Goal: Information Seeking & Learning: Learn about a topic

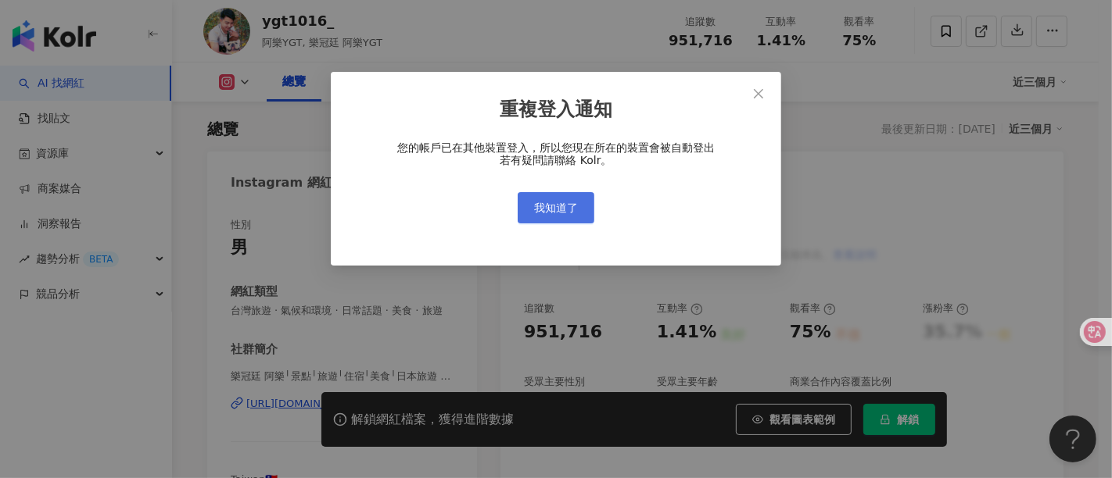
click at [551, 212] on span "我知道了" at bounding box center [556, 208] width 44 height 13
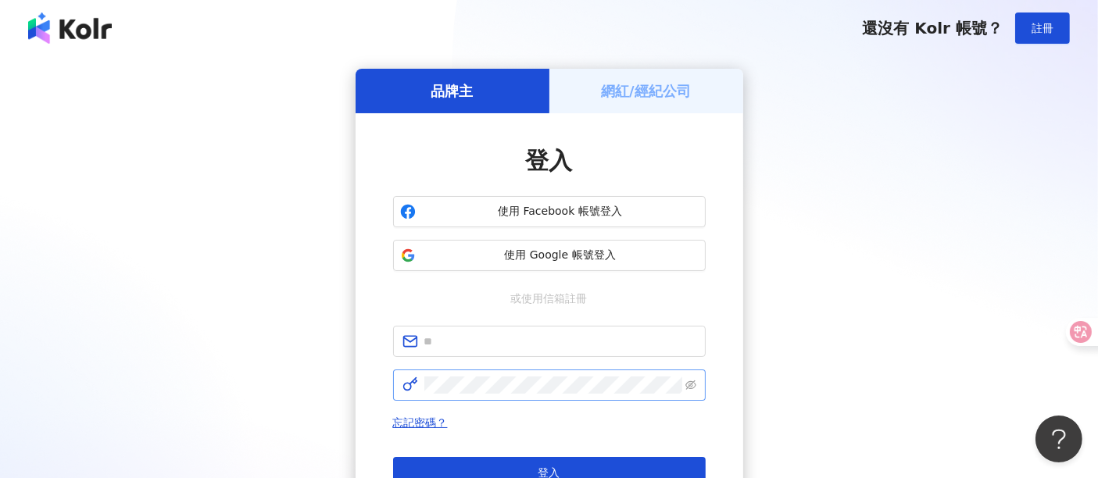
click at [474, 371] on span at bounding box center [549, 385] width 313 height 31
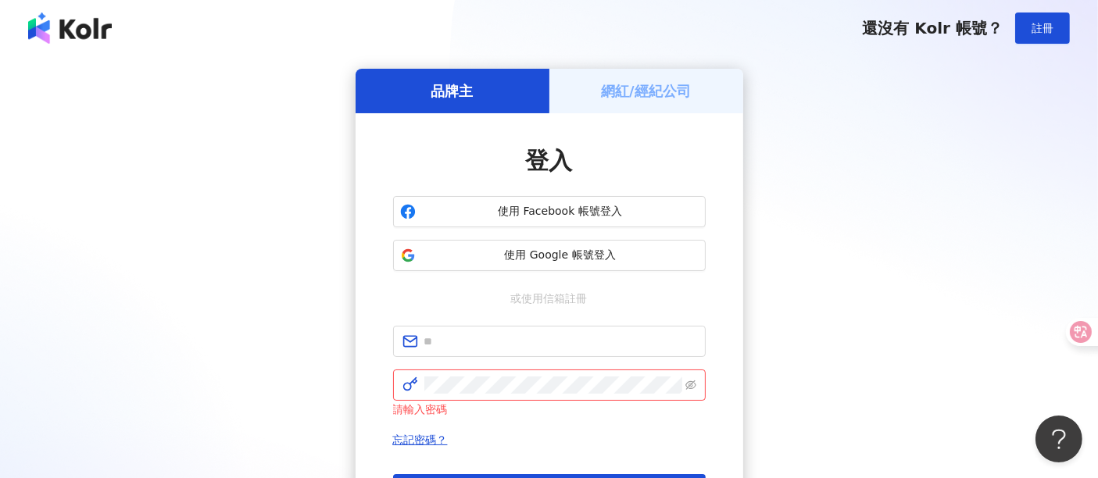
click at [478, 360] on form "請輸入密碼" at bounding box center [549, 372] width 313 height 92
click at [478, 326] on span at bounding box center [549, 341] width 313 height 31
click at [477, 329] on span at bounding box center [549, 341] width 313 height 31
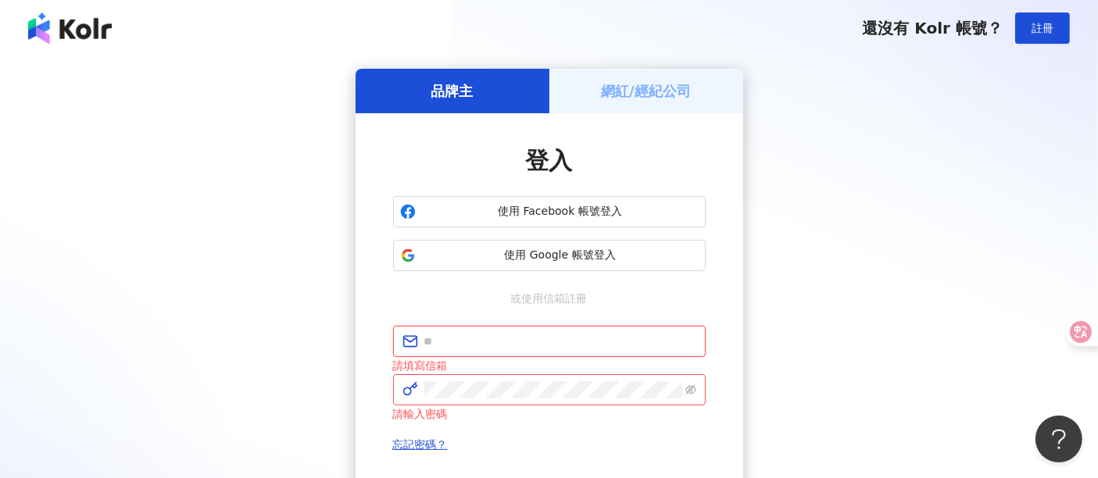
click at [457, 333] on input "text" at bounding box center [560, 341] width 272 height 17
type input "**********"
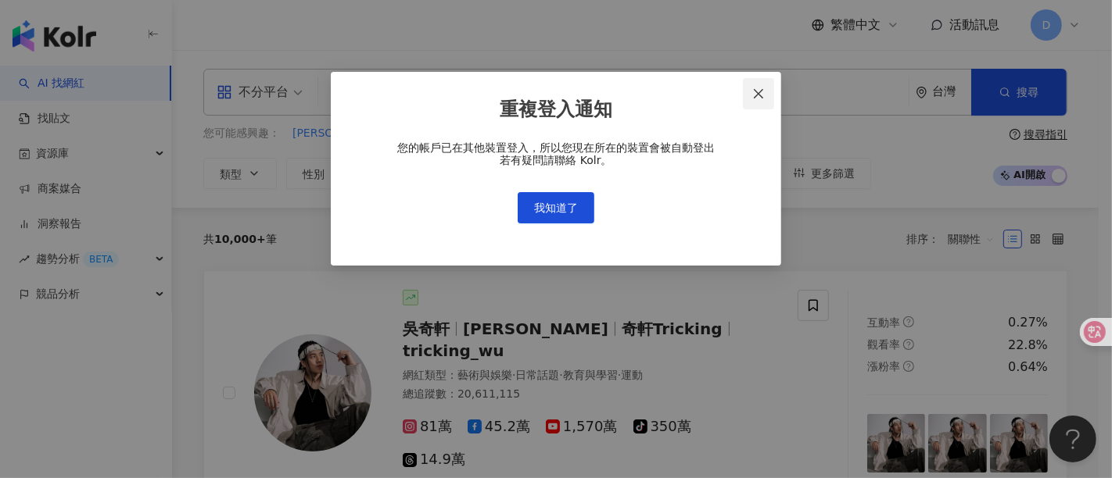
click at [769, 92] on span "Close" at bounding box center [758, 94] width 31 height 13
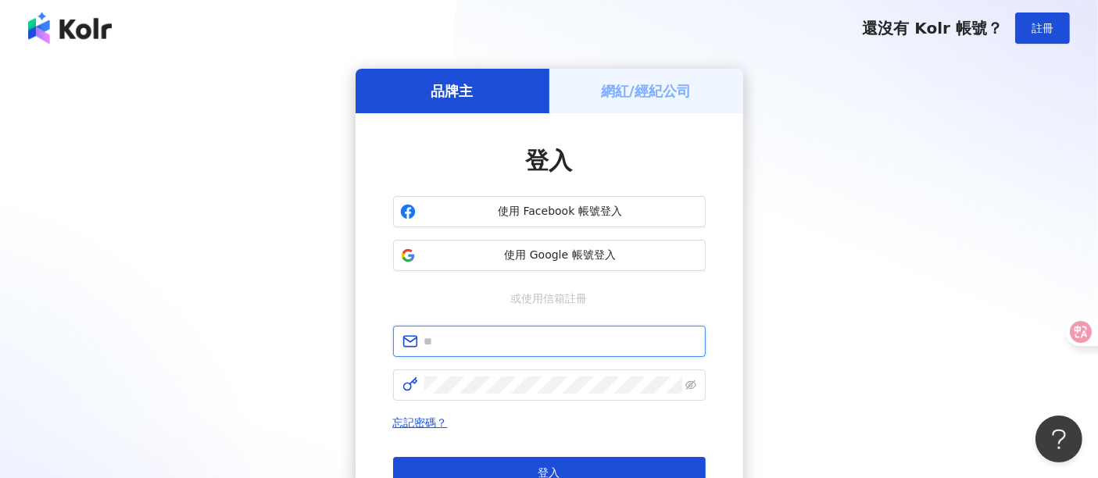
click at [541, 341] on input "text" at bounding box center [560, 341] width 272 height 17
click at [437, 339] on input "text" at bounding box center [560, 341] width 272 height 17
click at [444, 334] on input "text" at bounding box center [560, 341] width 272 height 17
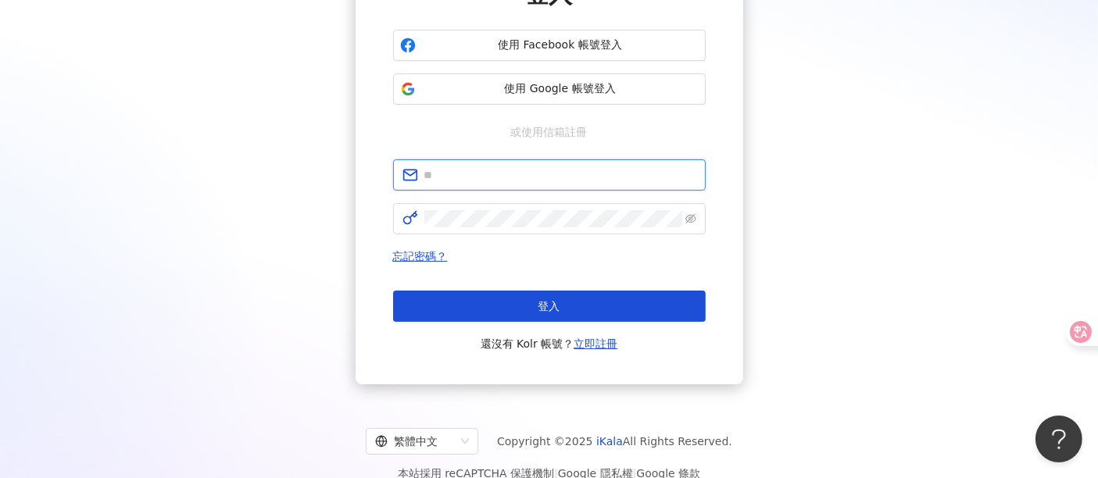
scroll to position [174, 0]
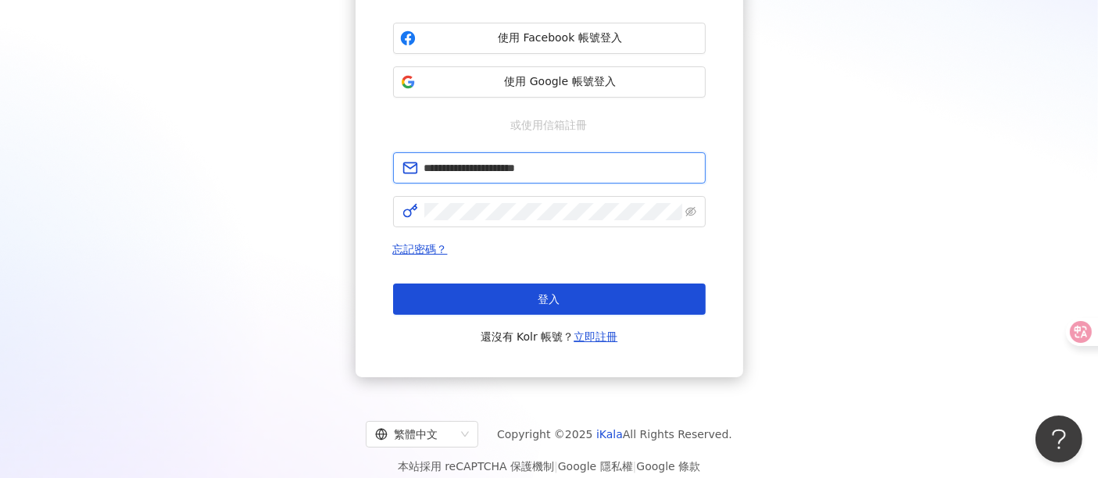
click at [578, 164] on input "**********" at bounding box center [560, 167] width 272 height 17
drag, startPoint x: 559, startPoint y: 170, endPoint x: 435, endPoint y: 170, distance: 123.5
click at [435, 170] on input "**********" at bounding box center [560, 167] width 272 height 17
type input "*"
type input "**********"
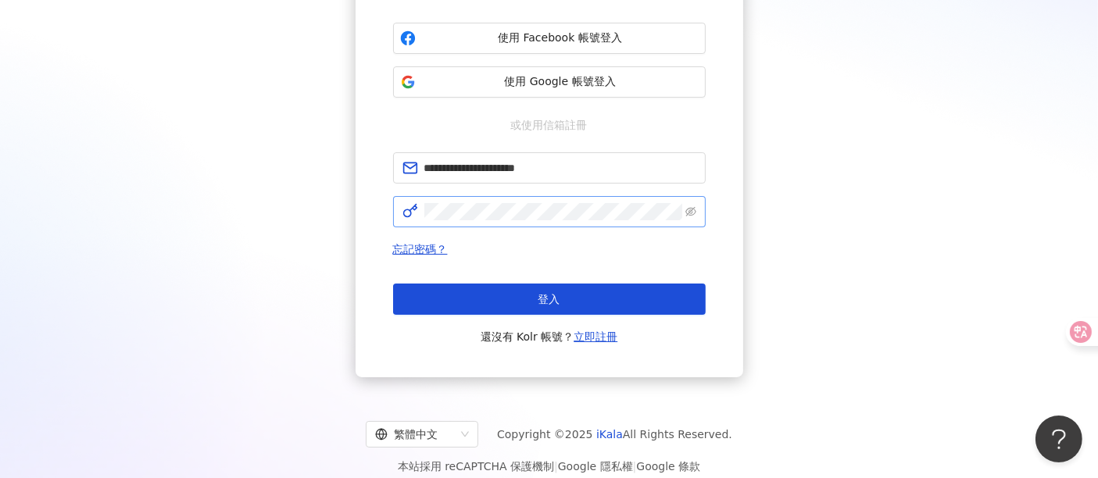
click at [532, 221] on span at bounding box center [549, 211] width 313 height 31
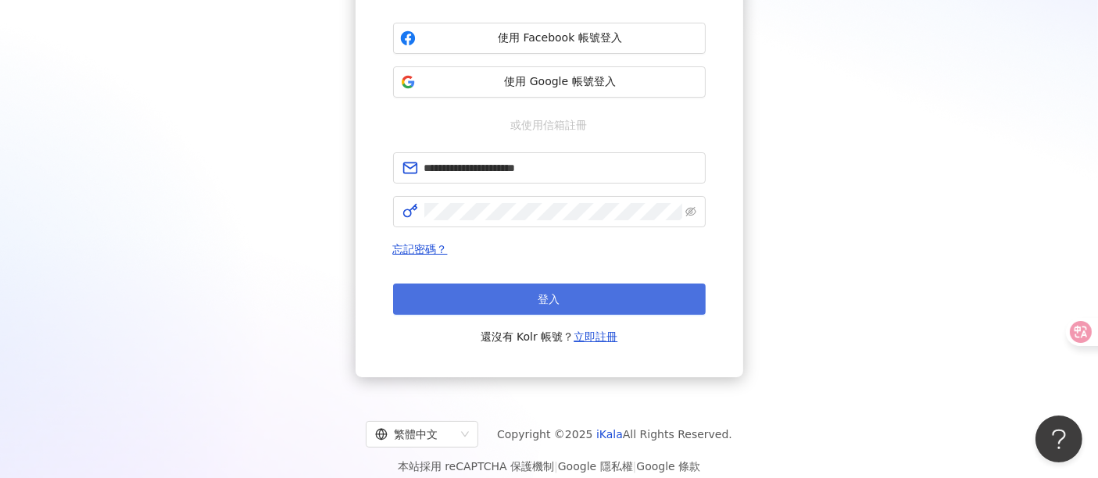
click at [452, 291] on button "登入" at bounding box center [549, 299] width 313 height 31
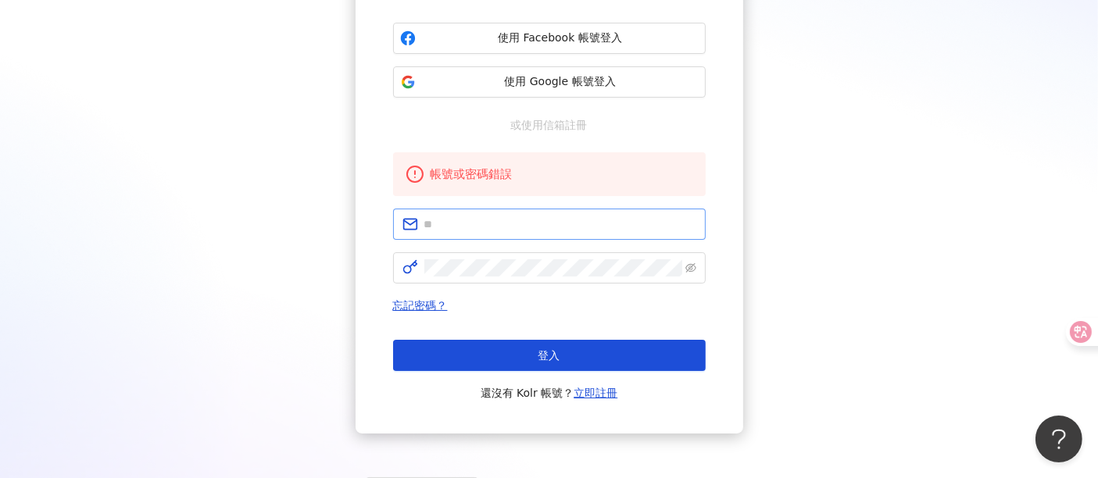
click at [489, 233] on span at bounding box center [549, 224] width 313 height 31
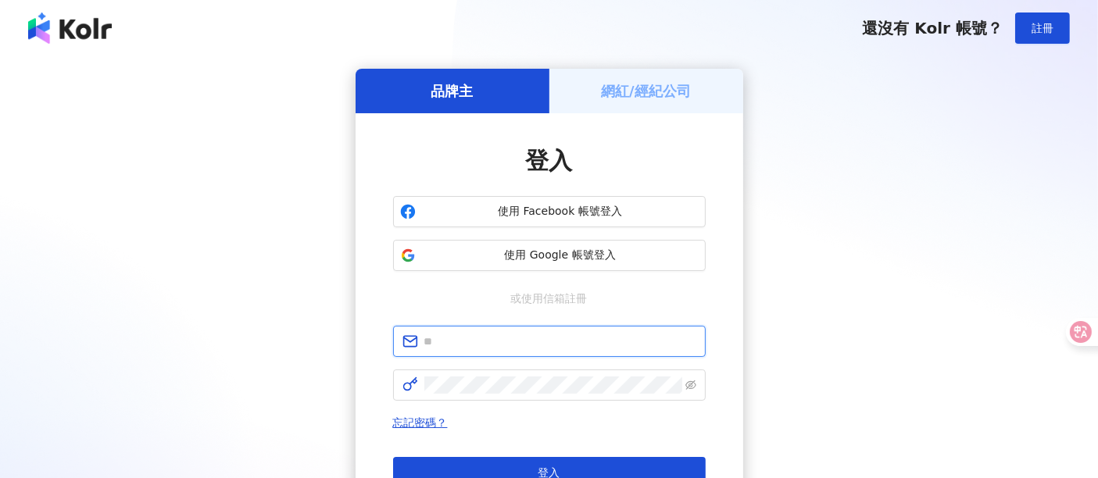
click at [462, 347] on input "text" at bounding box center [560, 341] width 272 height 17
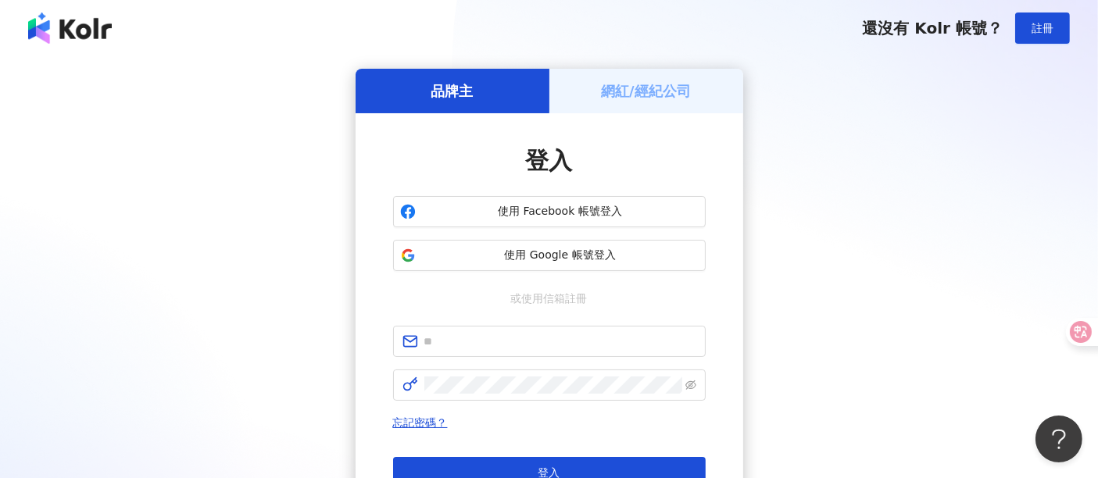
click at [446, 360] on form at bounding box center [549, 363] width 313 height 75
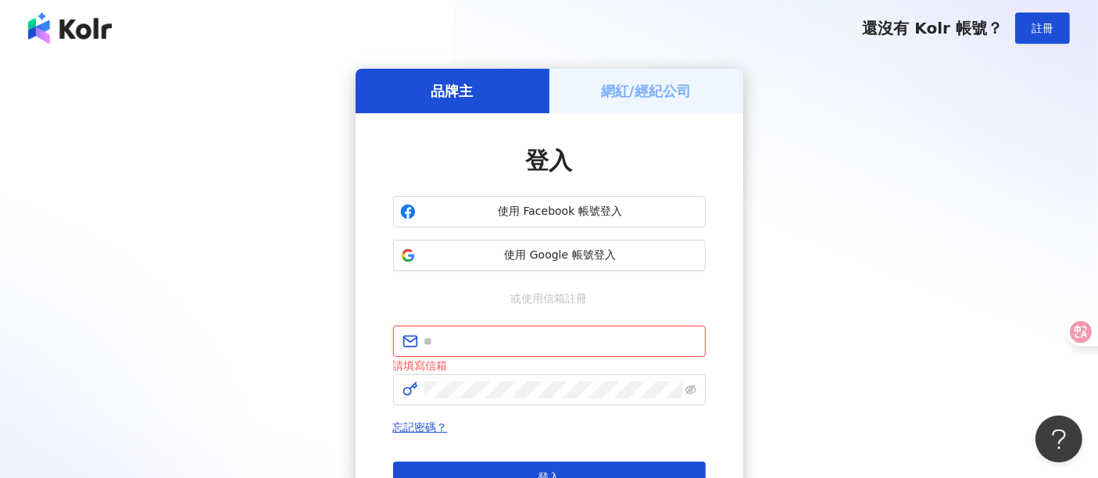
click at [451, 345] on input "text" at bounding box center [560, 341] width 272 height 17
type input "**********"
click button "登入" at bounding box center [549, 477] width 313 height 31
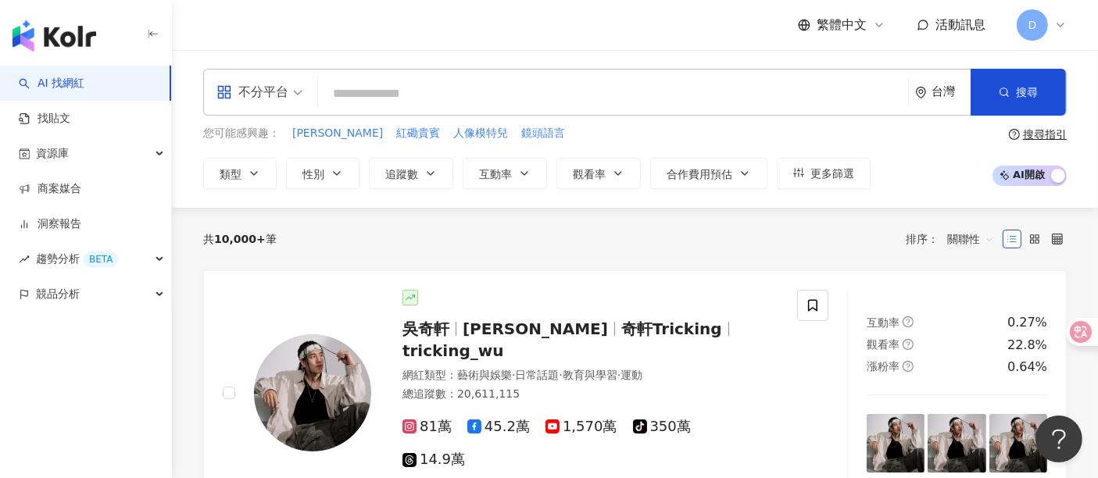
click at [412, 88] on input "search" at bounding box center [613, 94] width 578 height 30
click at [446, 81] on input "search" at bounding box center [613, 94] width 578 height 30
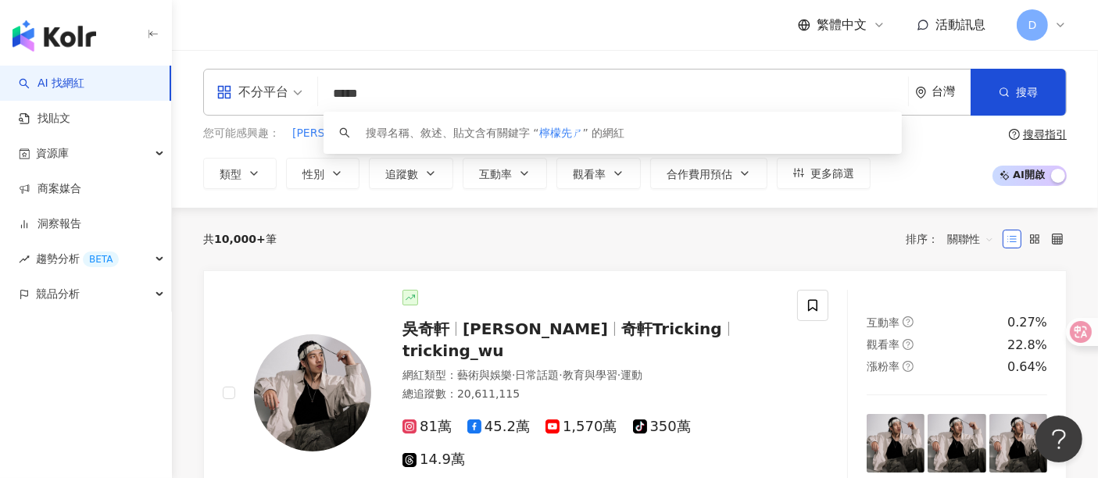
type input "****"
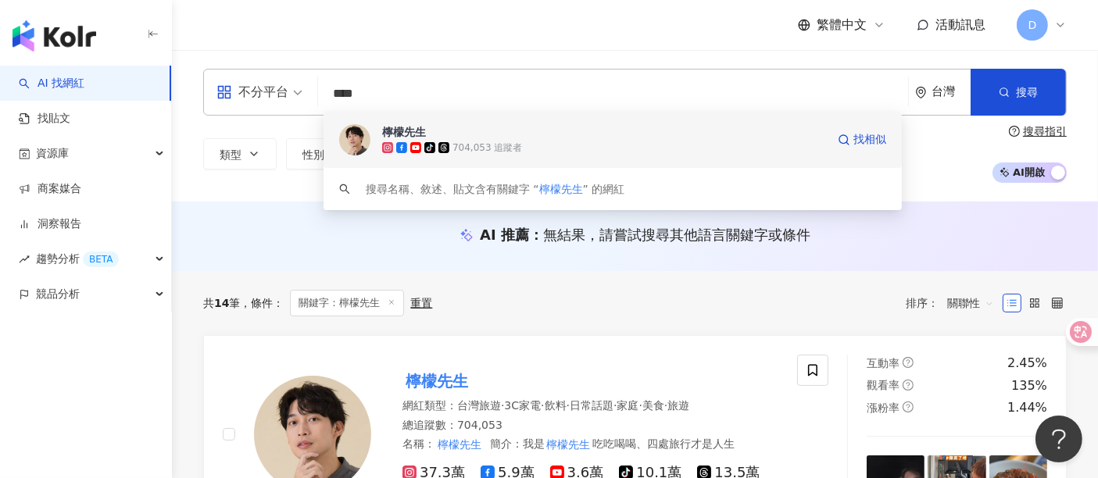
click at [456, 134] on span "檸檬先生" at bounding box center [604, 132] width 444 height 16
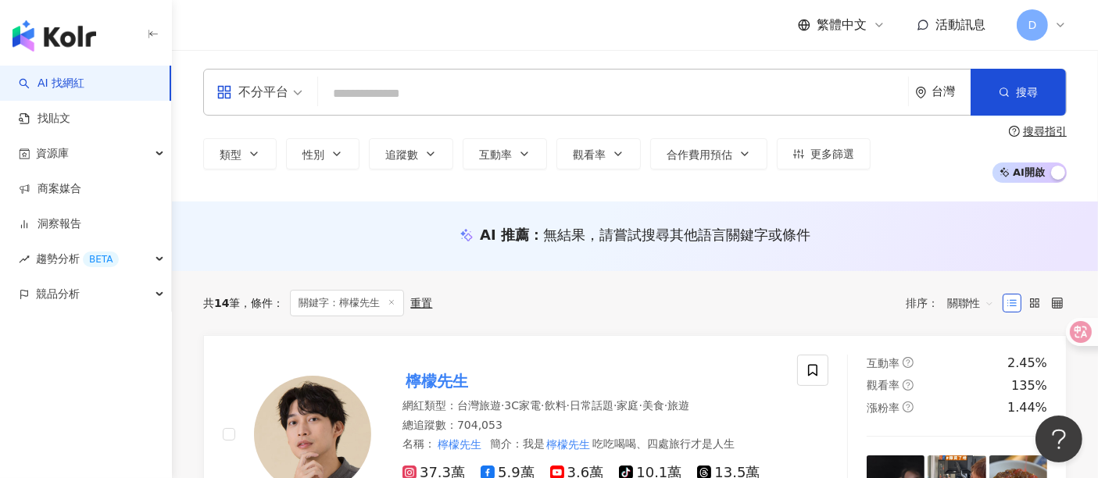
click at [507, 102] on input "search" at bounding box center [613, 94] width 578 height 30
click at [381, 99] on input "search" at bounding box center [613, 94] width 578 height 30
click at [324, 163] on button "性別" at bounding box center [322, 153] width 73 height 31
click at [252, 150] on icon "button" at bounding box center [254, 154] width 13 height 13
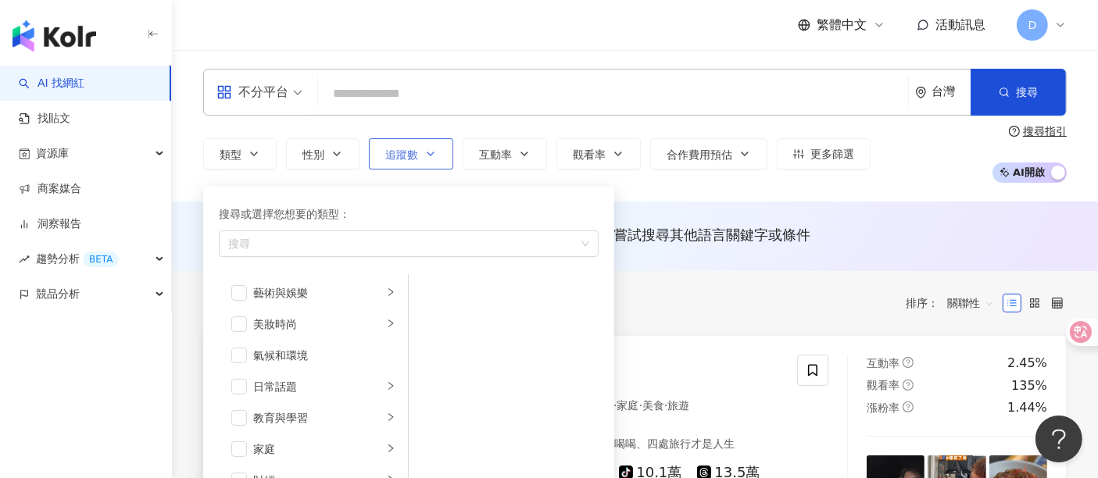
click at [433, 146] on button "追蹤數" at bounding box center [411, 153] width 84 height 31
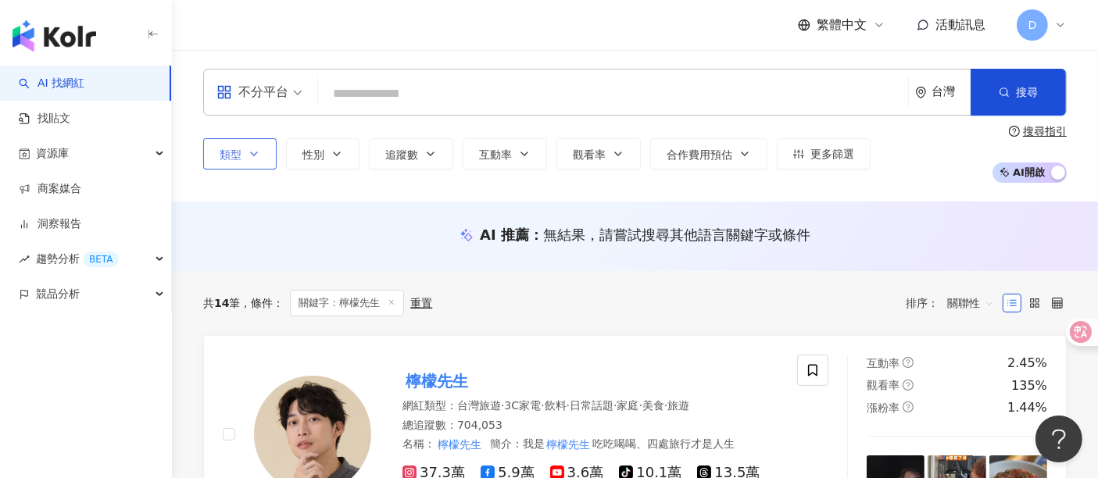
click at [227, 159] on span "類型" at bounding box center [231, 155] width 22 height 13
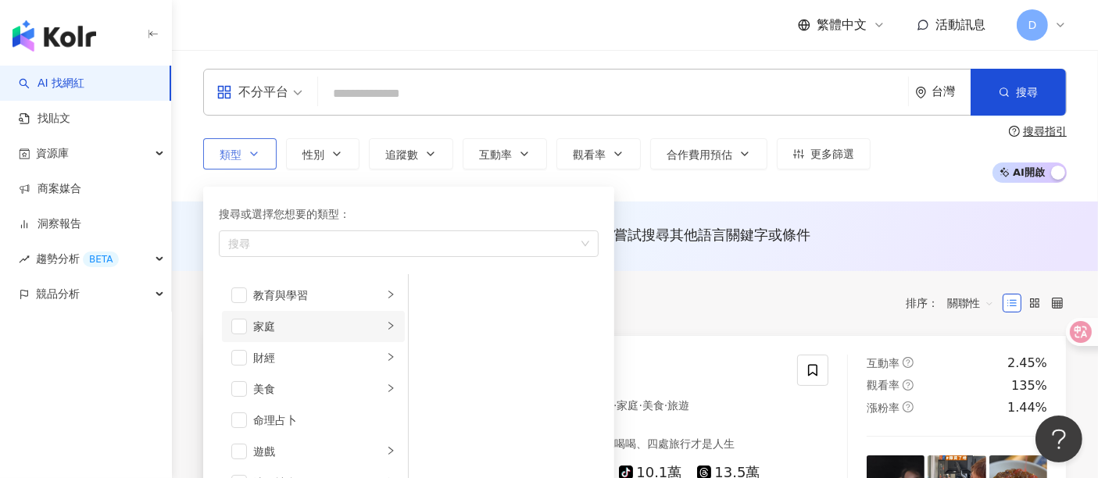
scroll to position [87, 0]
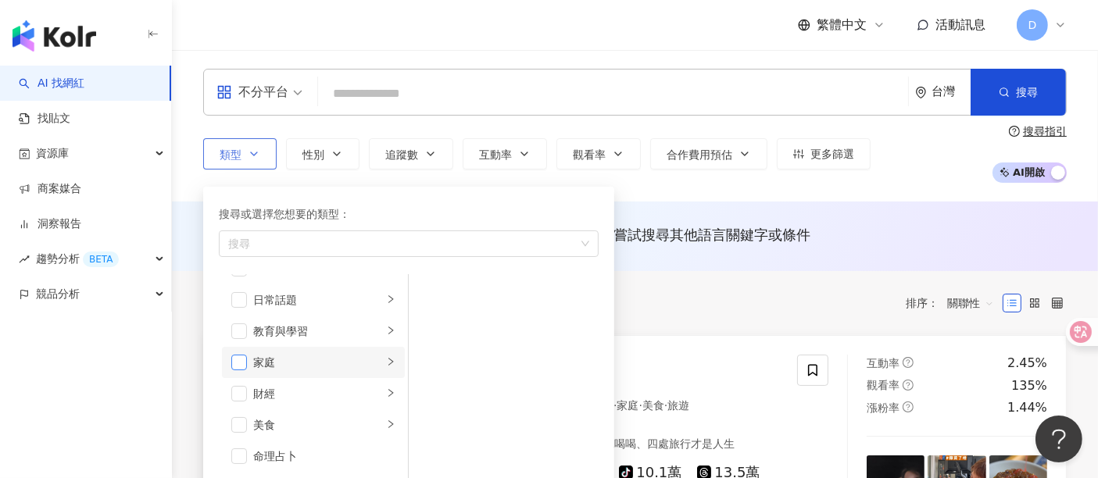
click at [243, 363] on span "button" at bounding box center [239, 363] width 16 height 16
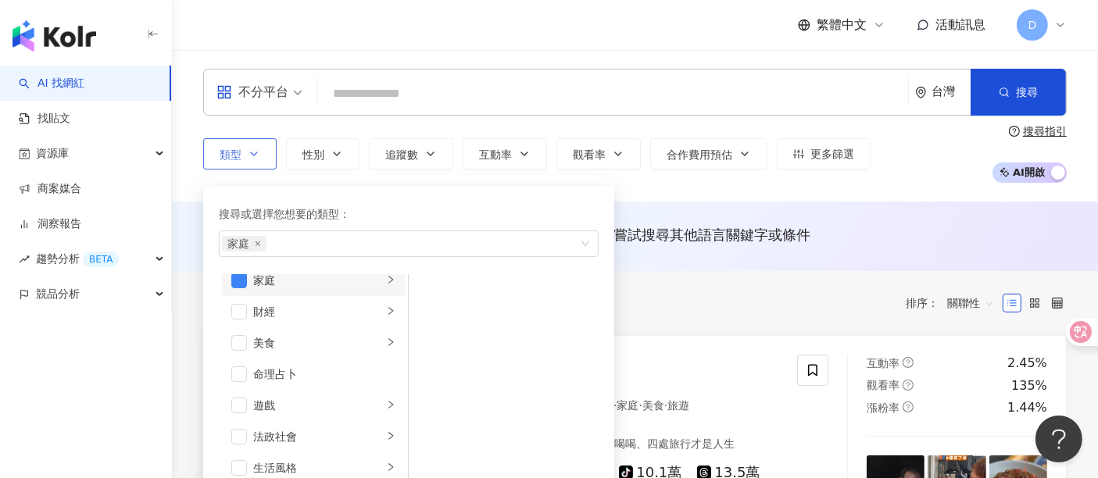
scroll to position [260, 0]
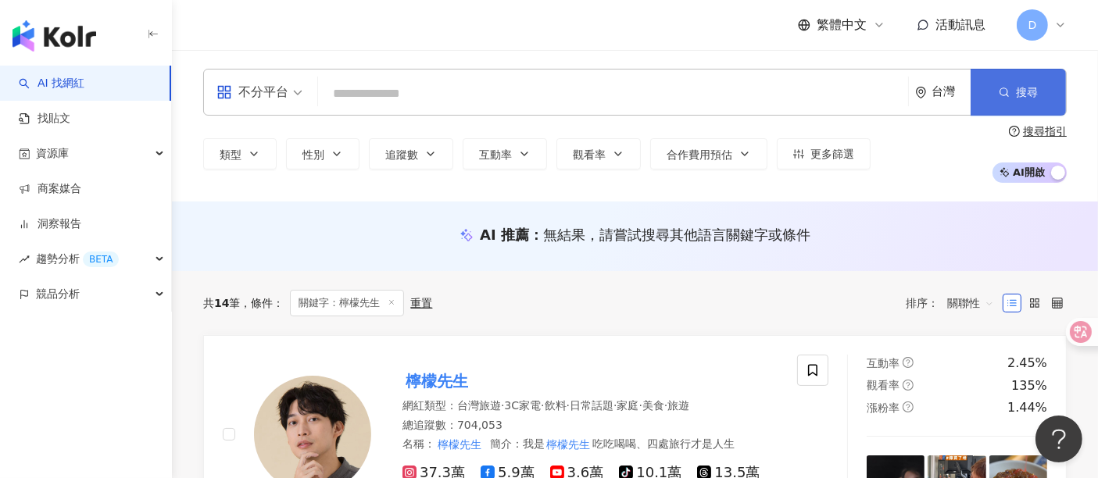
click at [1002, 90] on icon "button" at bounding box center [1004, 92] width 11 height 11
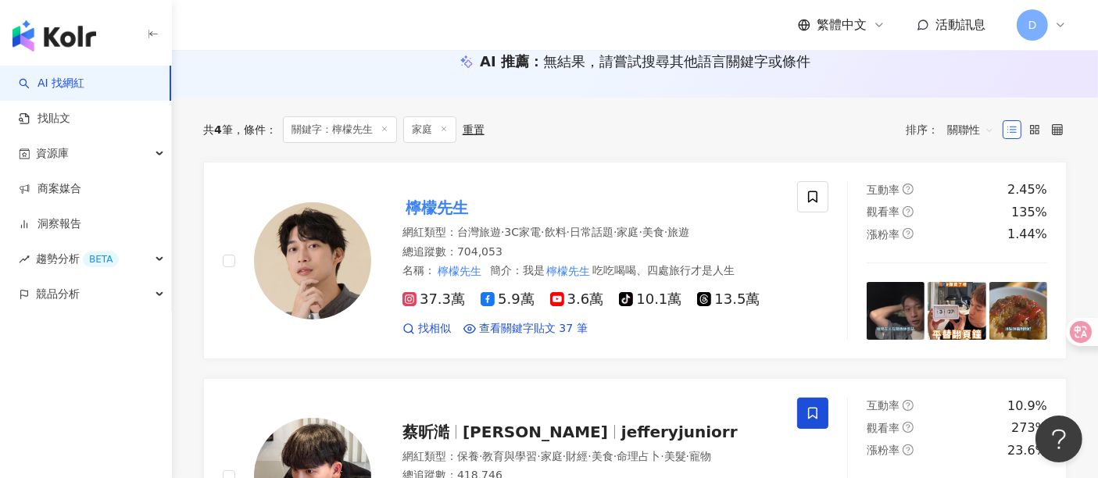
scroll to position [521, 0]
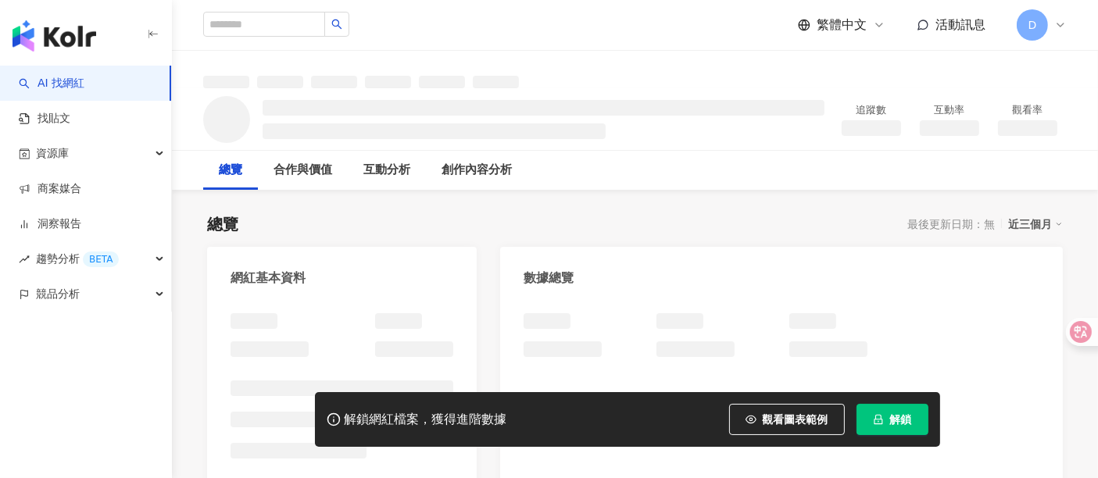
click at [896, 414] on span "解鎖" at bounding box center [901, 419] width 22 height 13
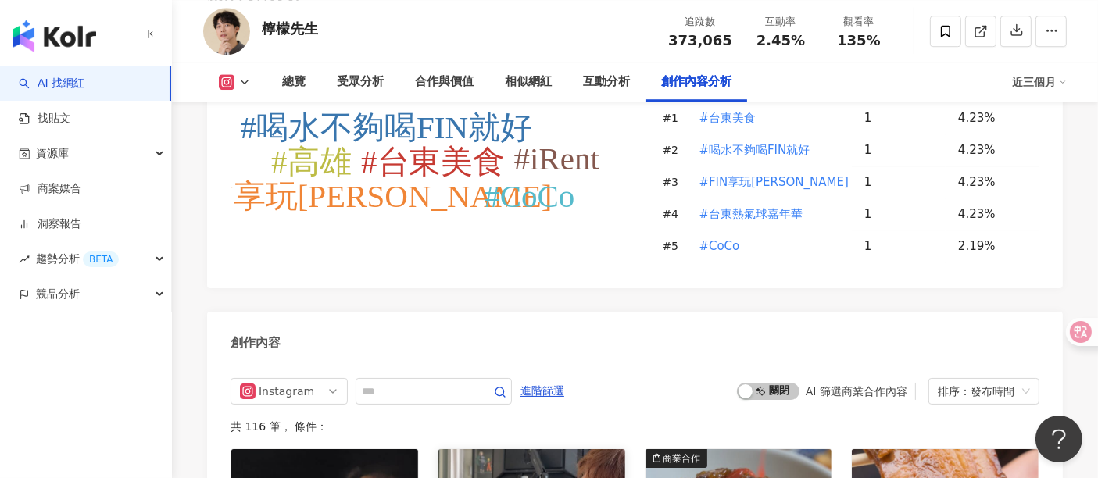
scroll to position [4863, 0]
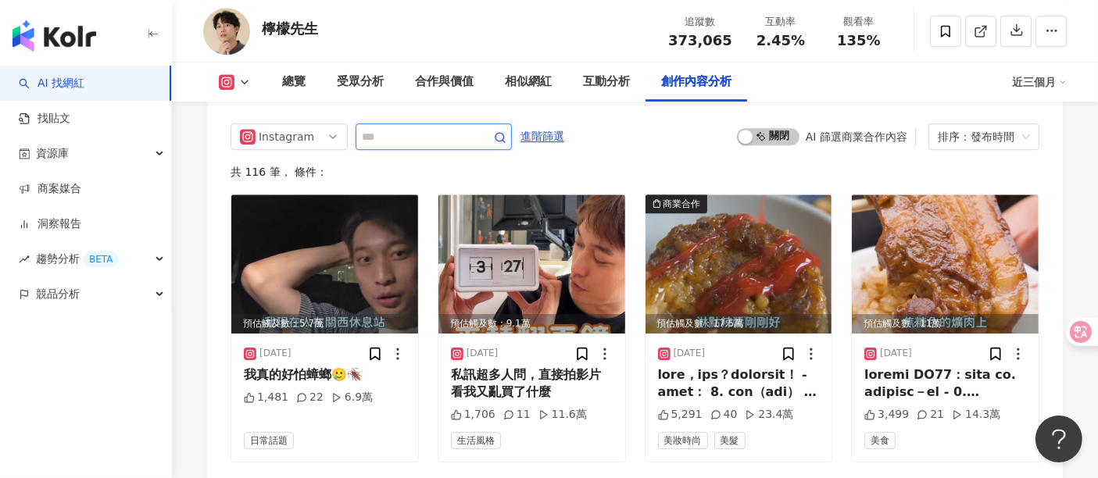
click at [394, 127] on input "text" at bounding box center [416, 136] width 109 height 19
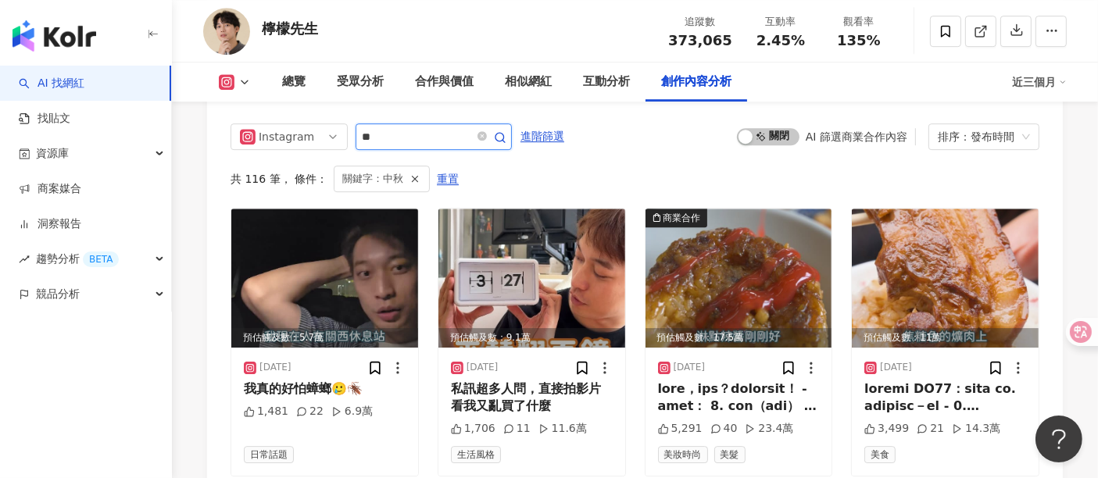
scroll to position [4812, 0]
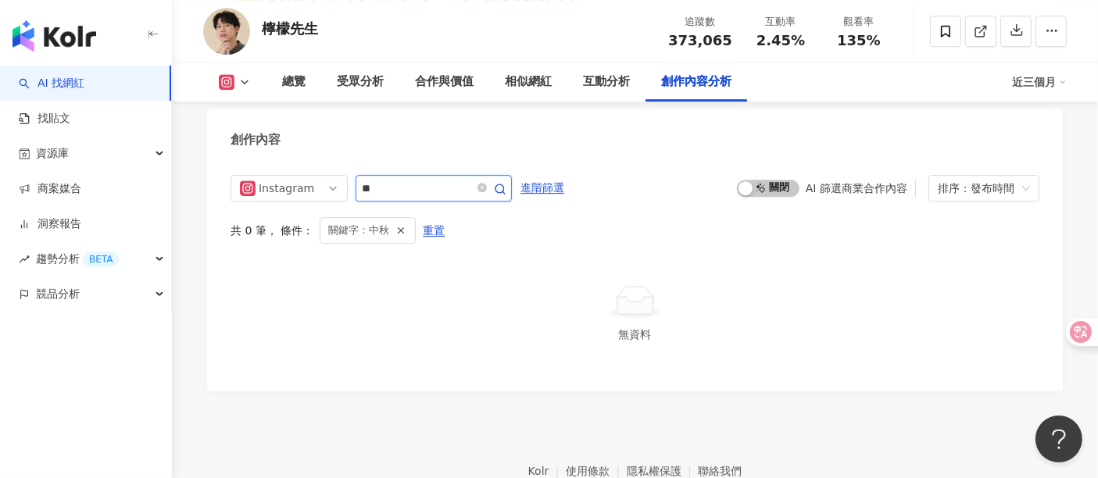
click at [440, 179] on input "**" at bounding box center [416, 188] width 109 height 19
click at [416, 179] on input "**" at bounding box center [416, 188] width 109 height 19
click at [415, 192] on span "**" at bounding box center [434, 188] width 156 height 27
click at [614, 285] on icon at bounding box center [635, 302] width 50 height 35
click at [410, 181] on input "**" at bounding box center [416, 188] width 109 height 19
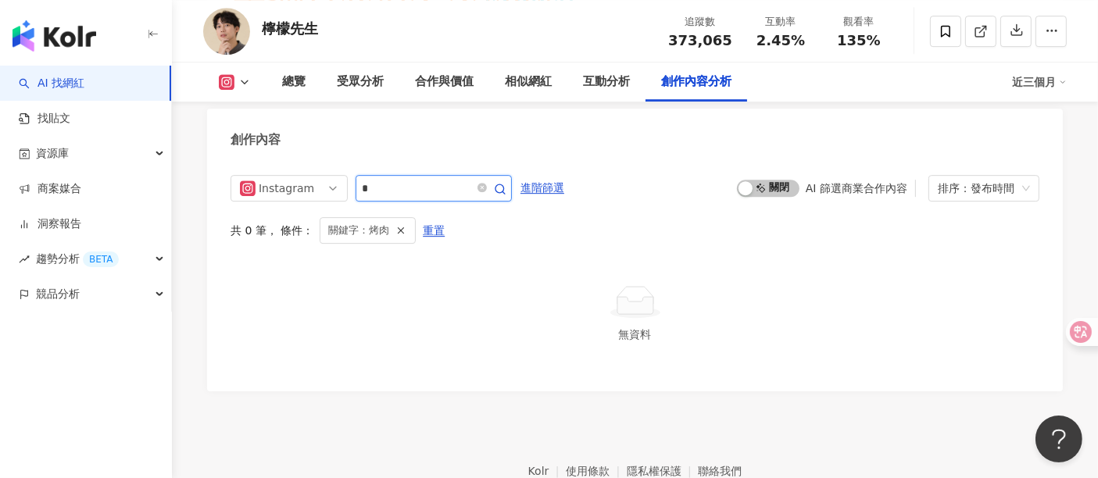
type input "*"
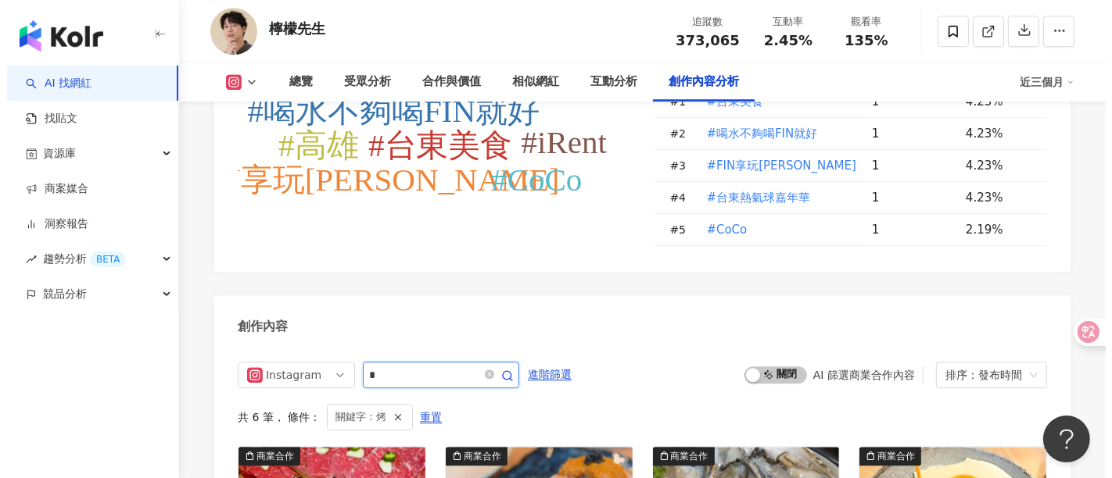
scroll to position [4464, 0]
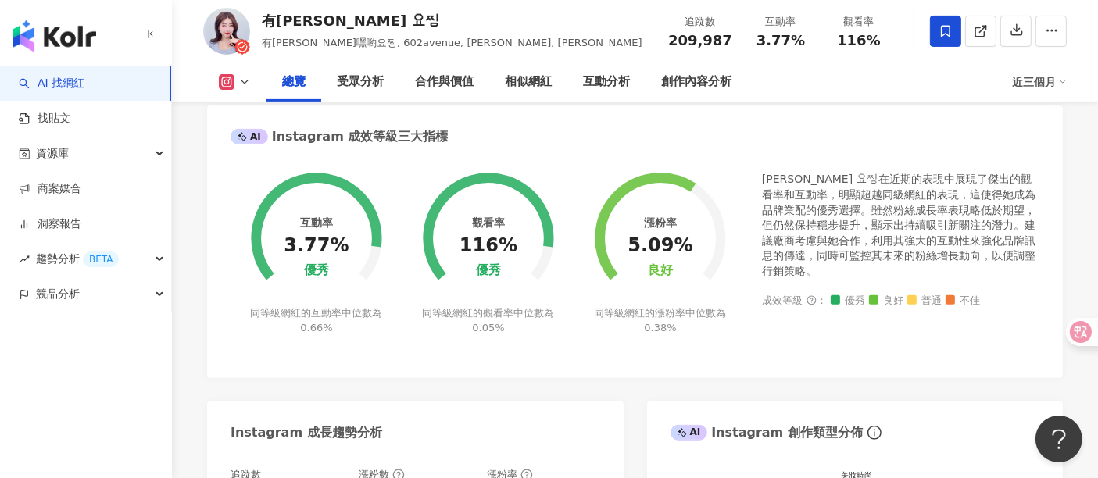
scroll to position [478, 0]
